Goal: Task Accomplishment & Management: Manage account settings

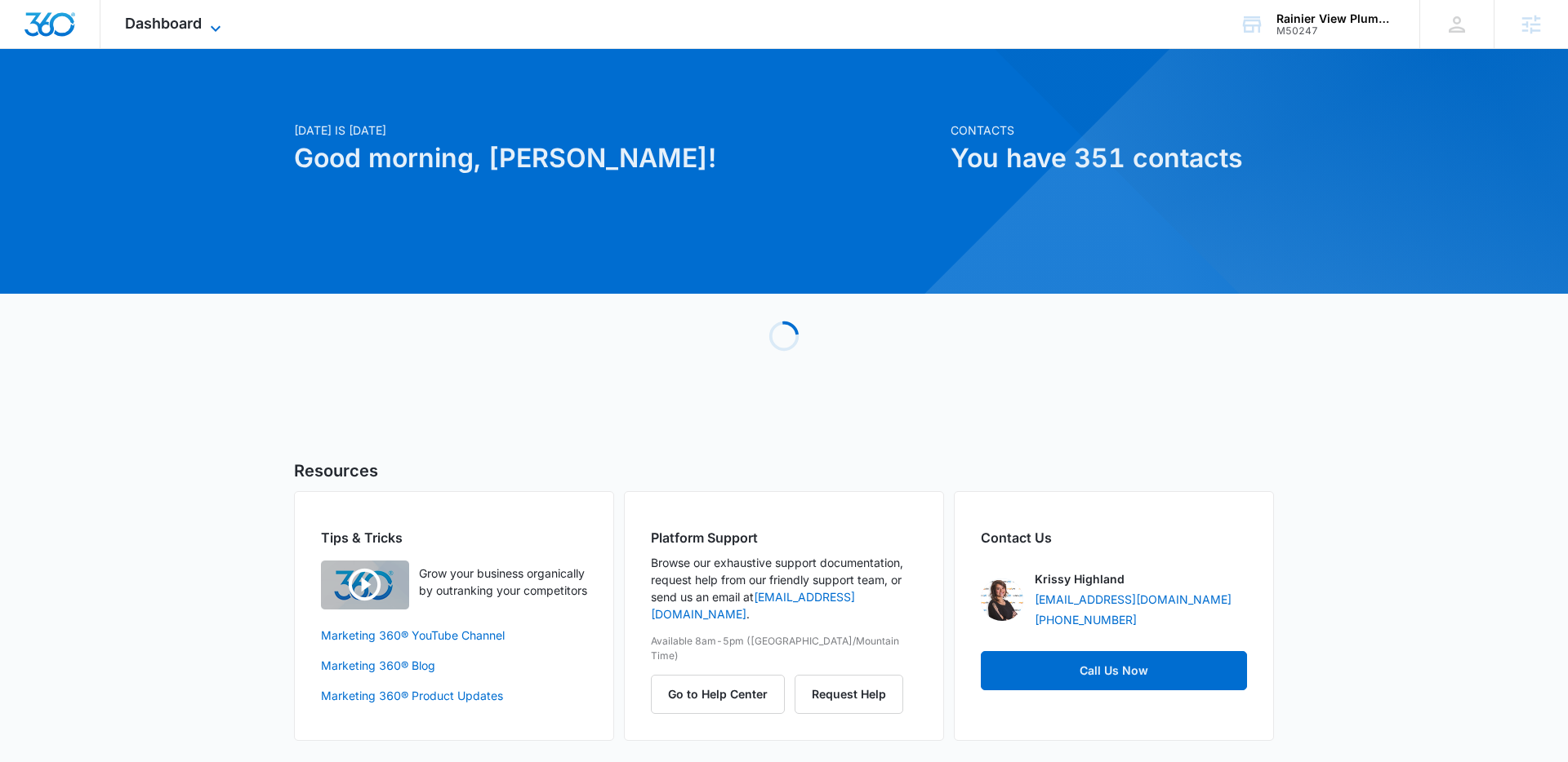
click at [187, 23] on span "Dashboard" at bounding box center [163, 23] width 76 height 17
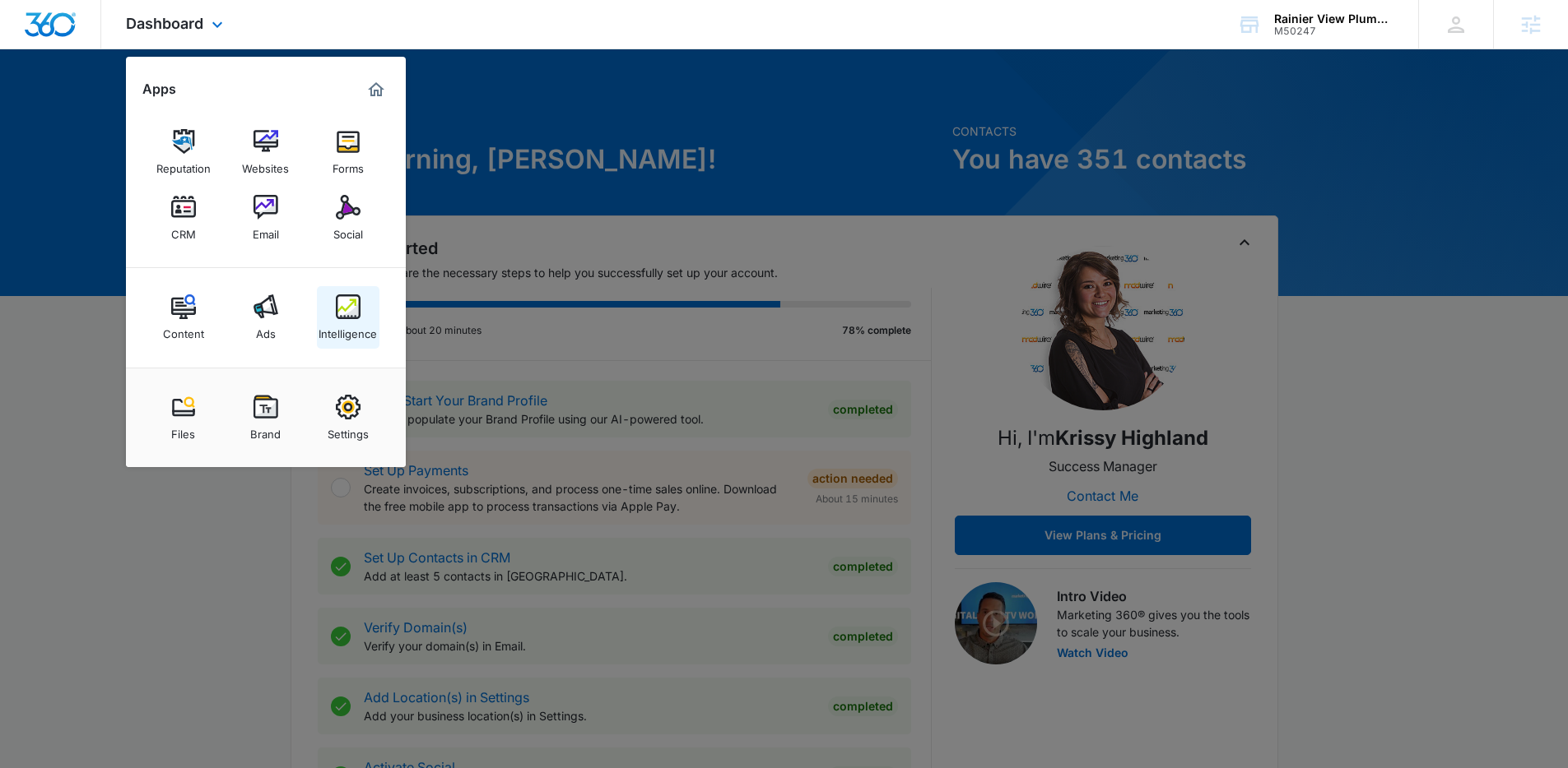
click at [354, 317] on img at bounding box center [348, 306] width 25 height 25
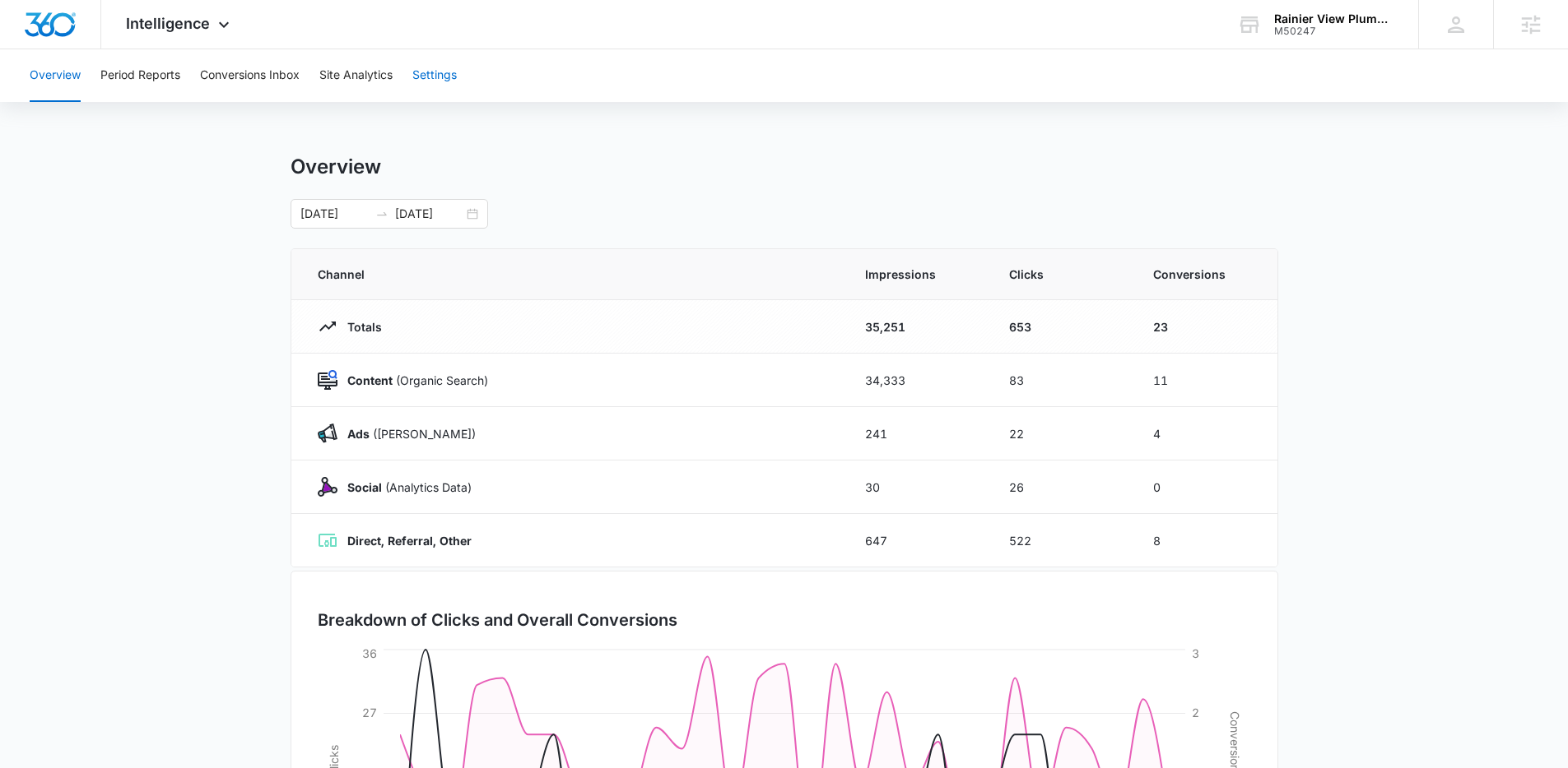
click at [456, 70] on button "Settings" at bounding box center [434, 75] width 45 height 53
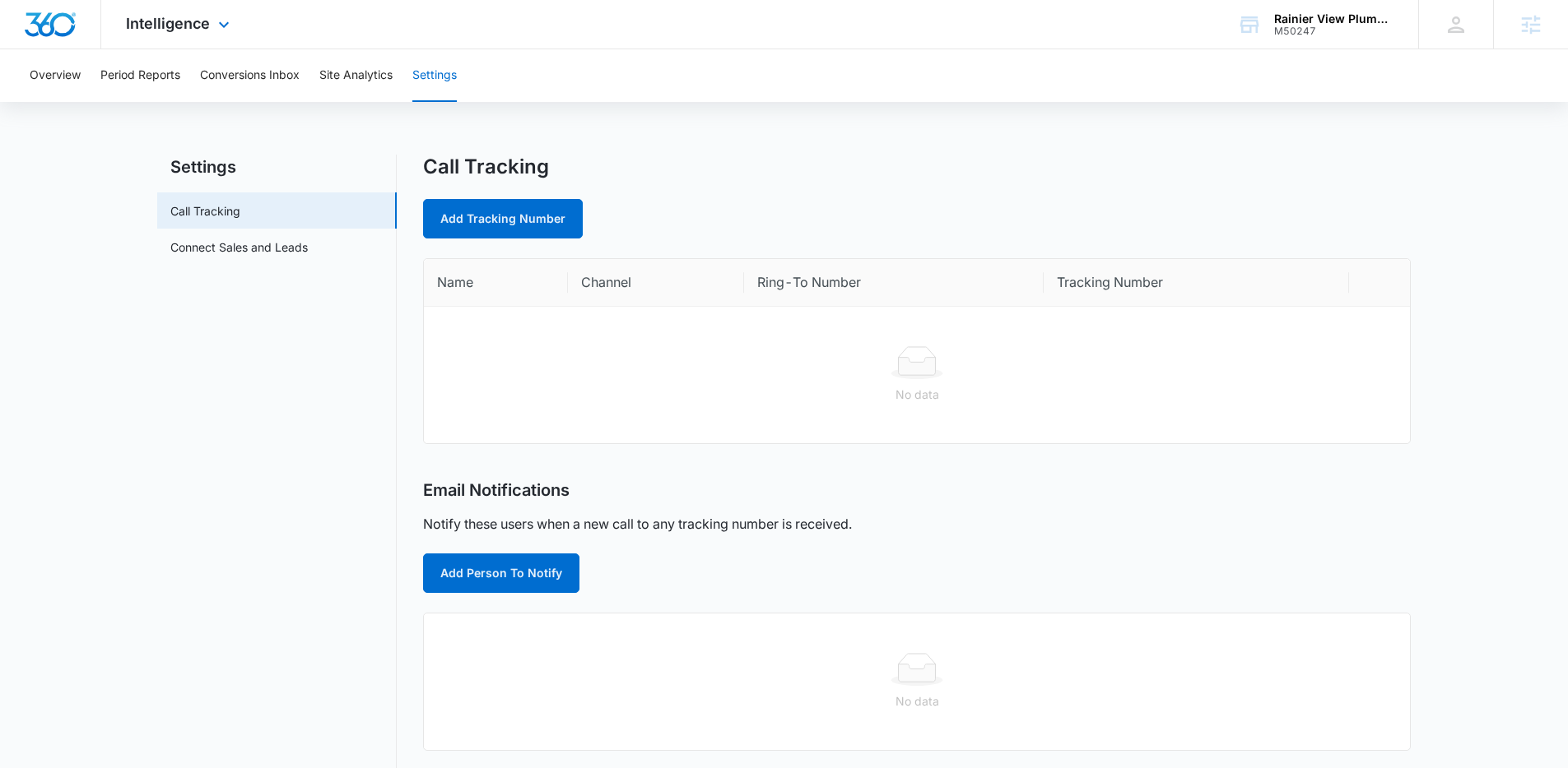
click at [176, 11] on div "Intelligence Apps Reputation Websites Forms CRM Email Social Content Ads Intell…" at bounding box center [180, 24] width 157 height 48
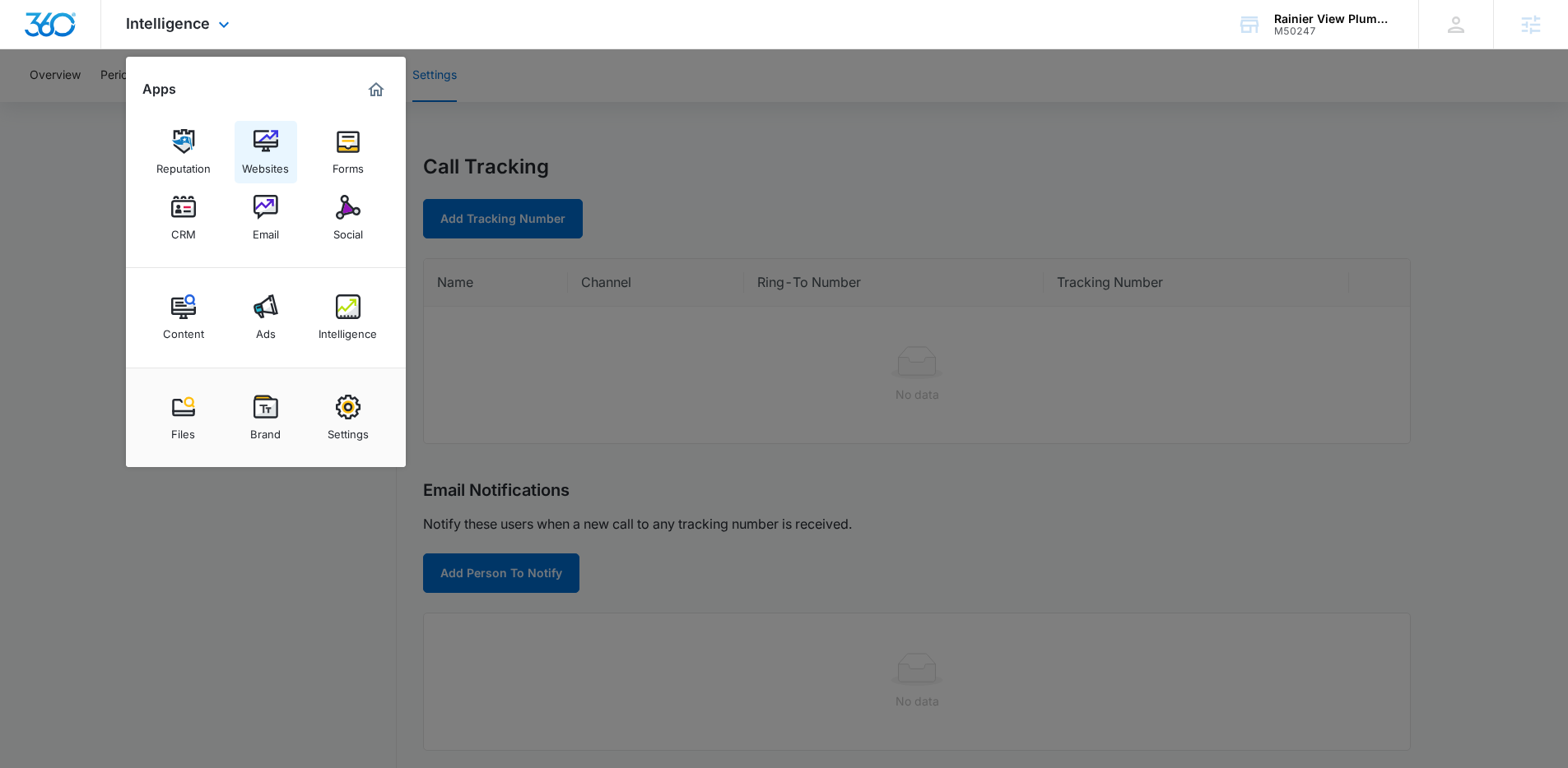
click at [274, 150] on img at bounding box center [265, 141] width 25 height 25
